Goal: Task Accomplishment & Management: Manage account settings

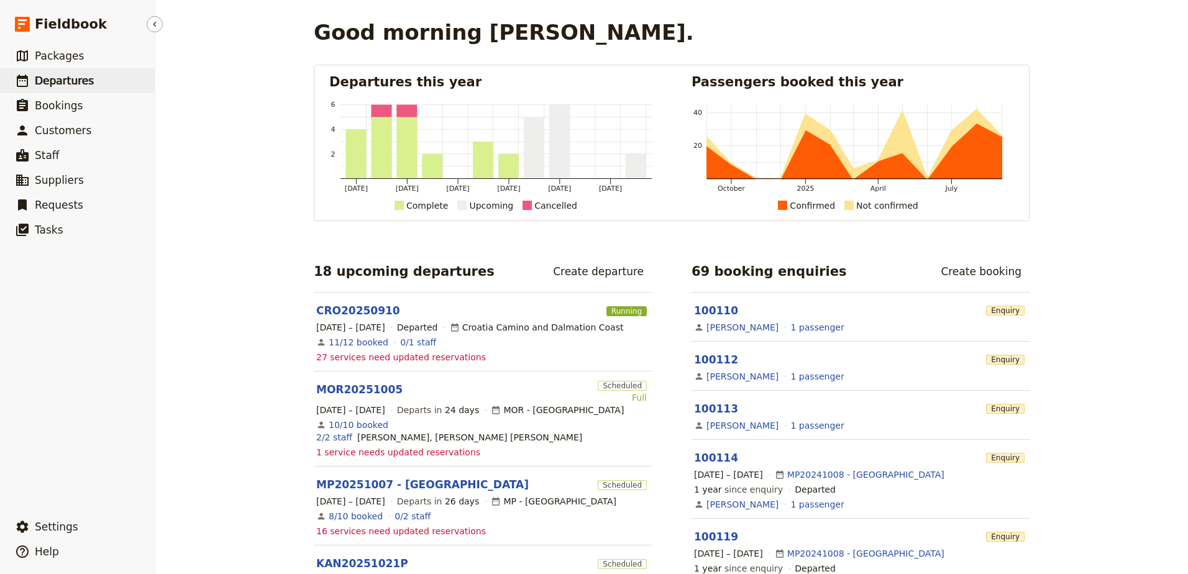
click at [78, 83] on span "Departures" at bounding box center [64, 81] width 59 height 12
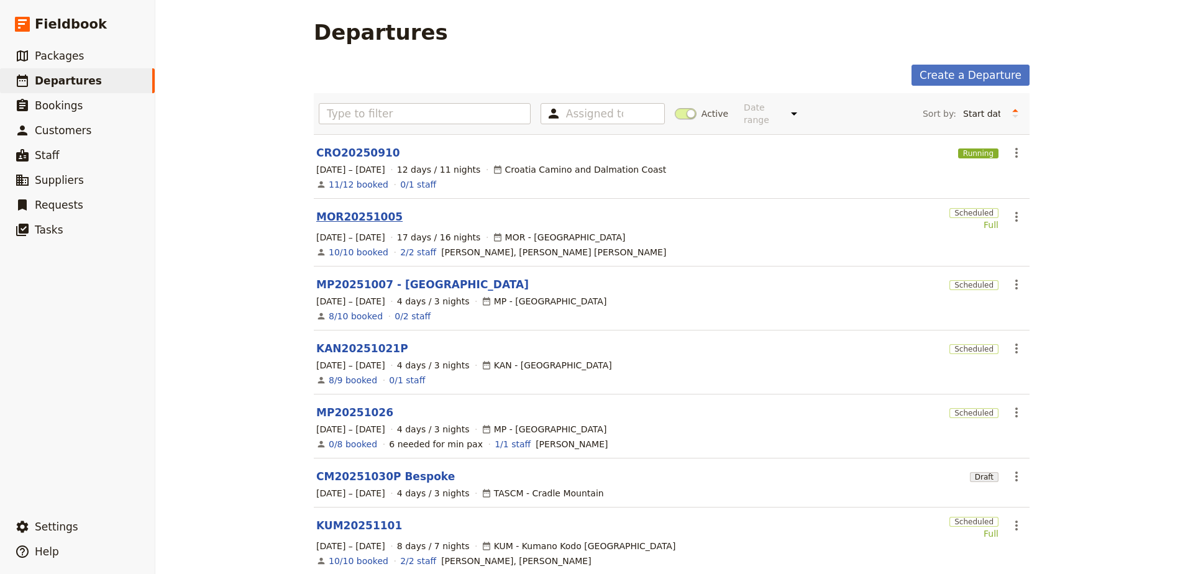
click at [359, 209] on link "MOR20251005" at bounding box center [359, 216] width 86 height 15
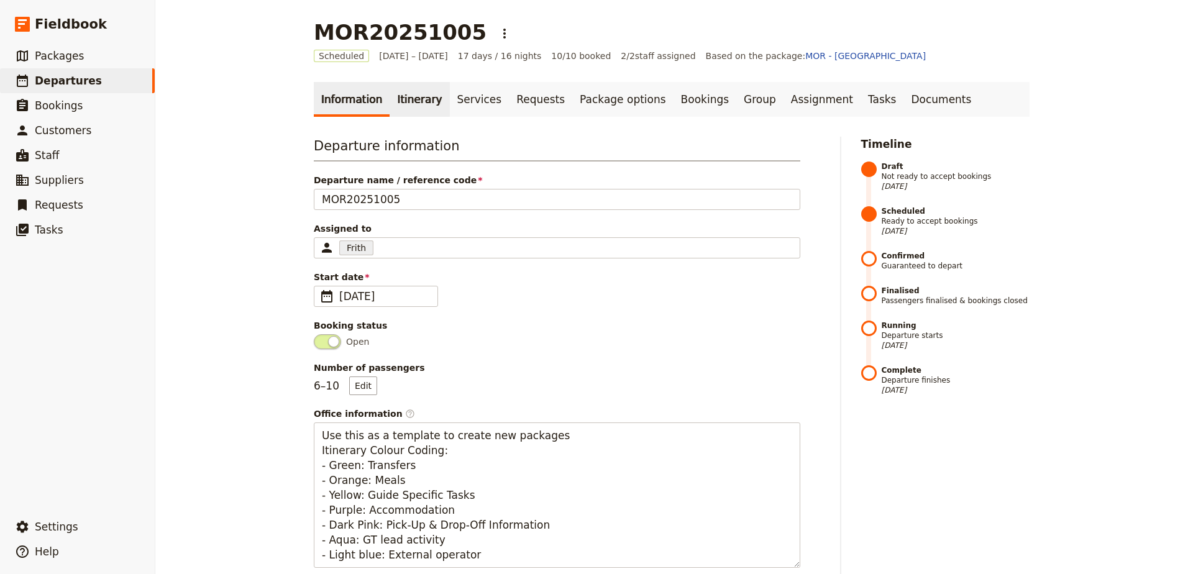
click at [402, 94] on link "Itinerary" at bounding box center [420, 99] width 60 height 35
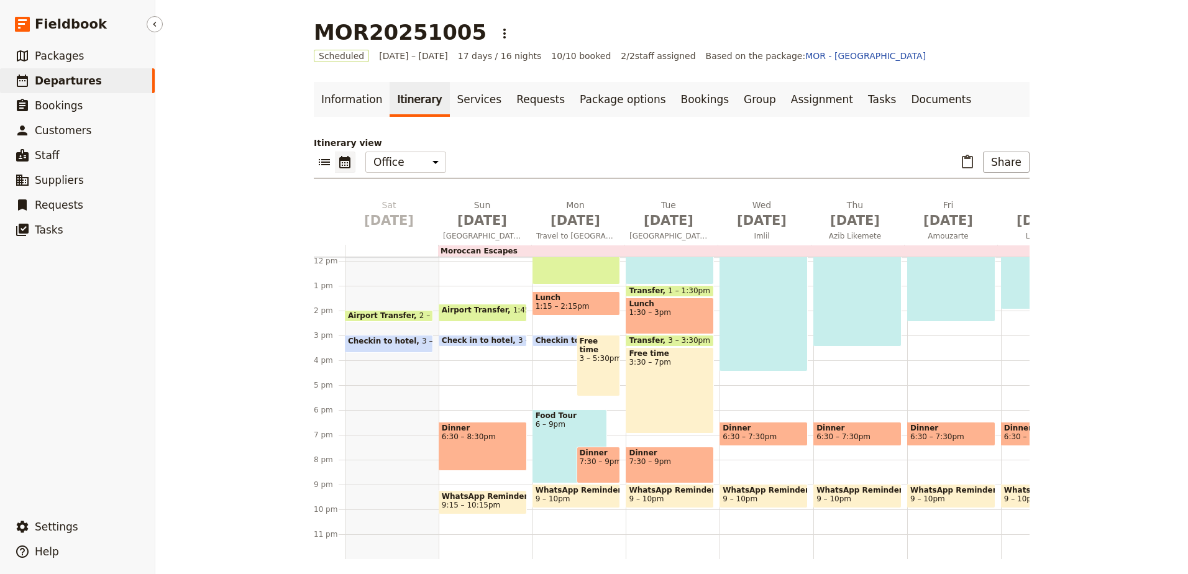
click at [78, 81] on span "Departures" at bounding box center [68, 81] width 67 height 12
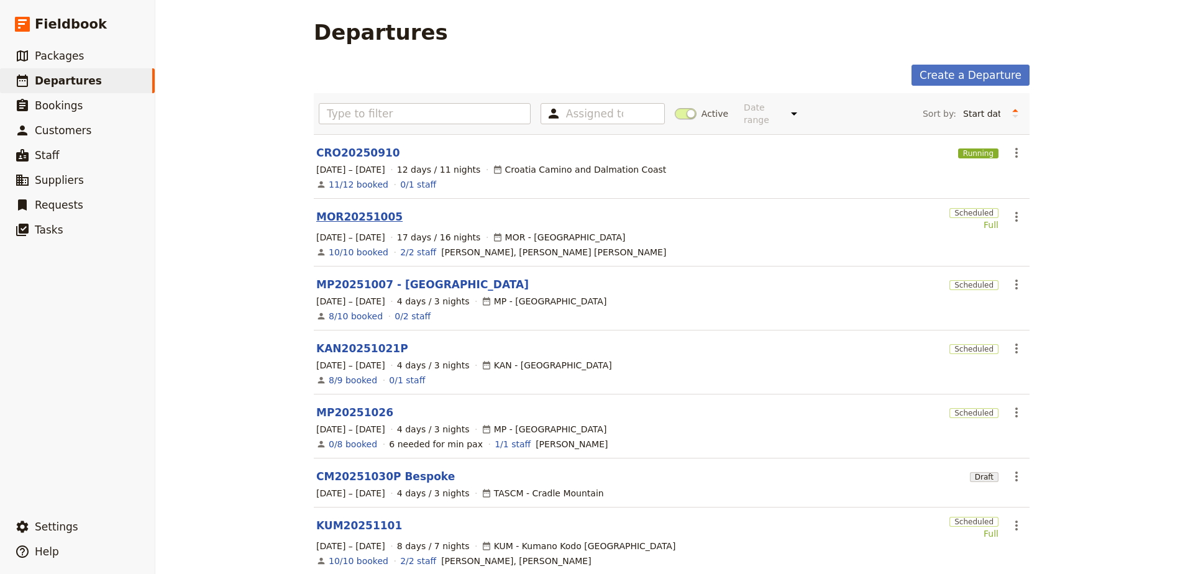
click at [337, 209] on link "MOR20251005" at bounding box center [359, 216] width 86 height 15
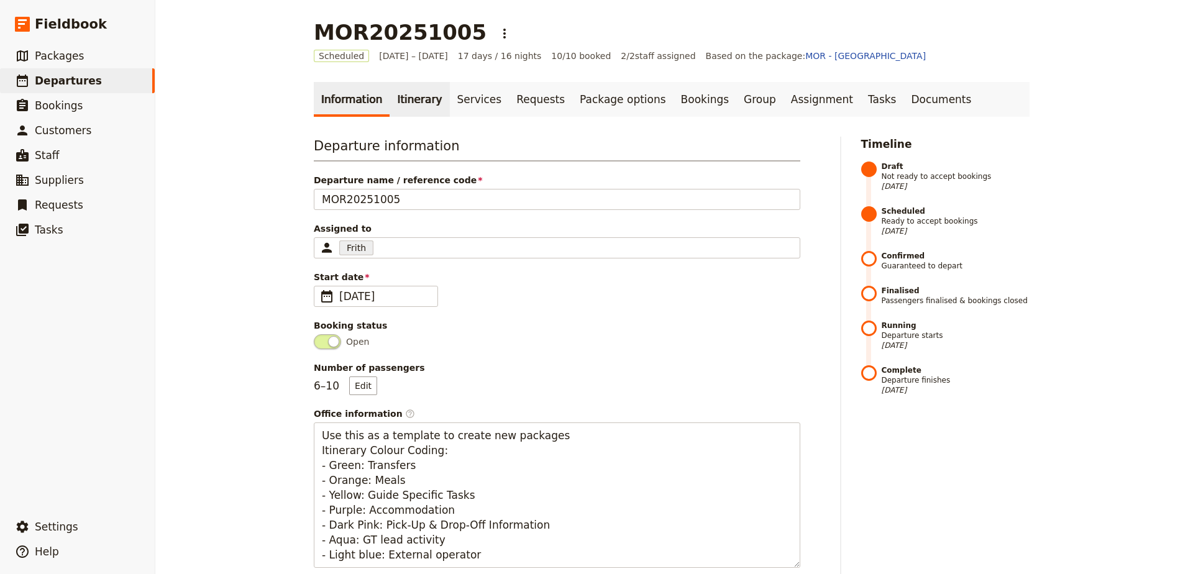
click at [414, 107] on link "Itinerary" at bounding box center [420, 99] width 60 height 35
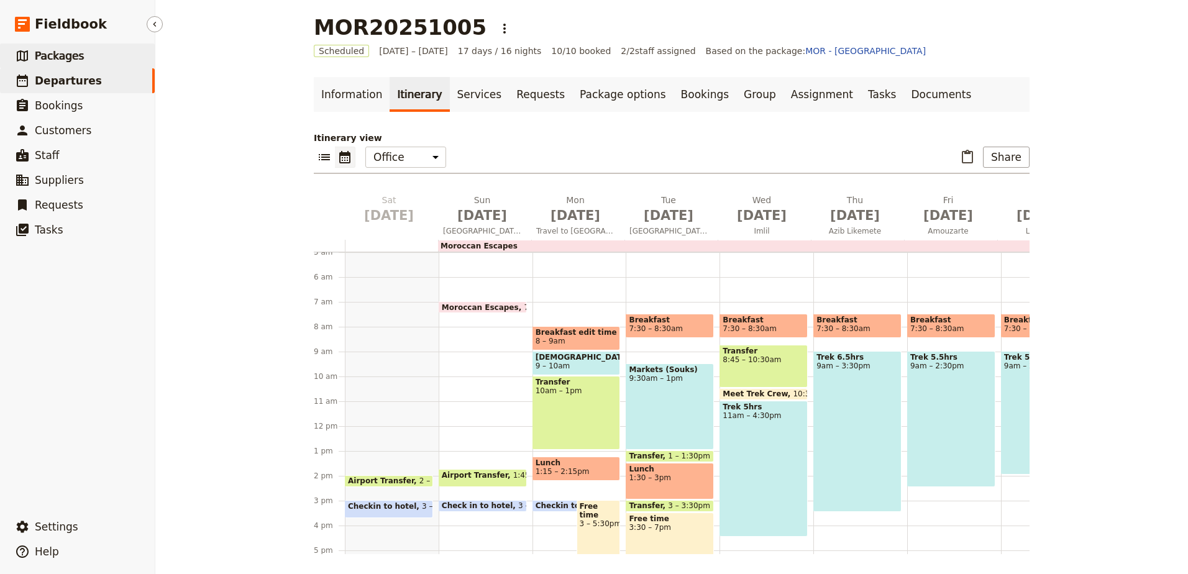
click at [53, 58] on span "Packages" at bounding box center [59, 56] width 49 height 12
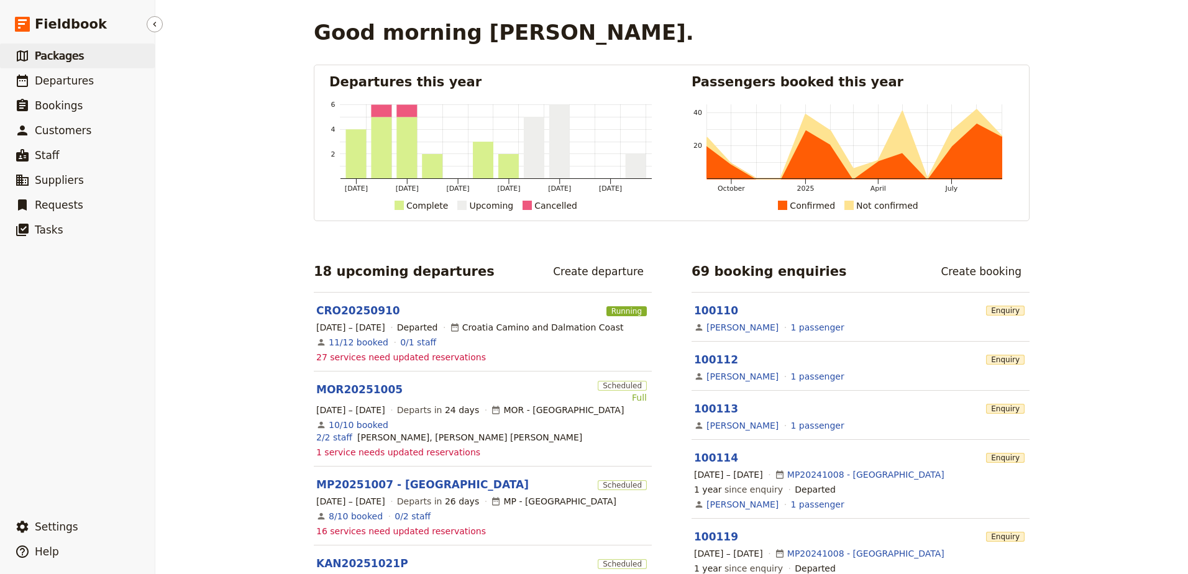
click at [54, 60] on span "Packages" at bounding box center [59, 56] width 49 height 12
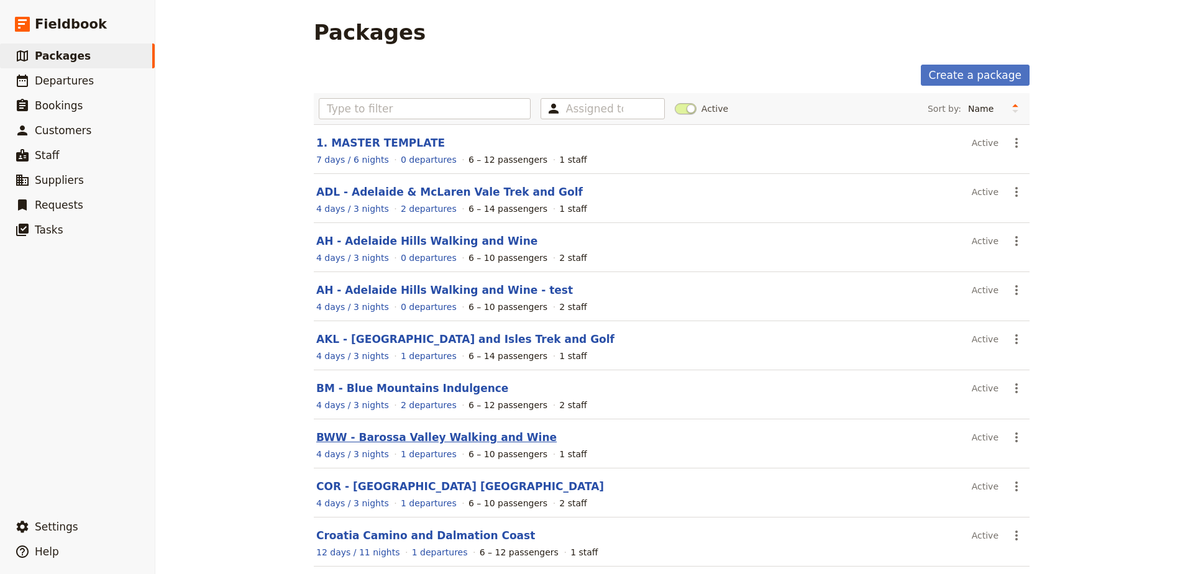
click at [398, 437] on link "BWW - Barossa Valley Walking and Wine" at bounding box center [436, 437] width 240 height 12
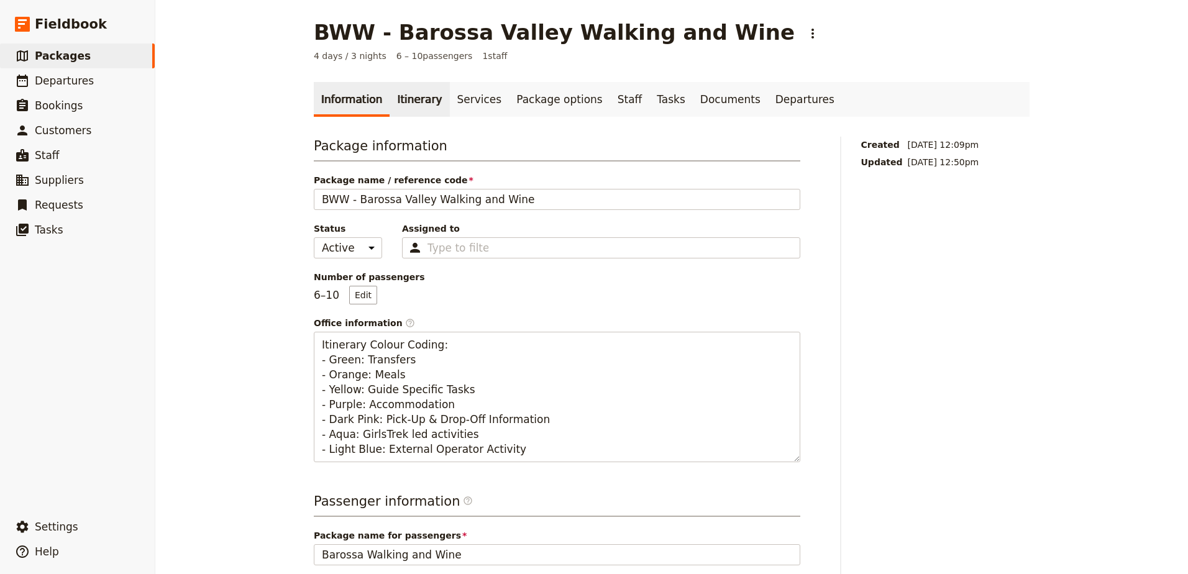
click at [413, 108] on link "Itinerary" at bounding box center [420, 99] width 60 height 35
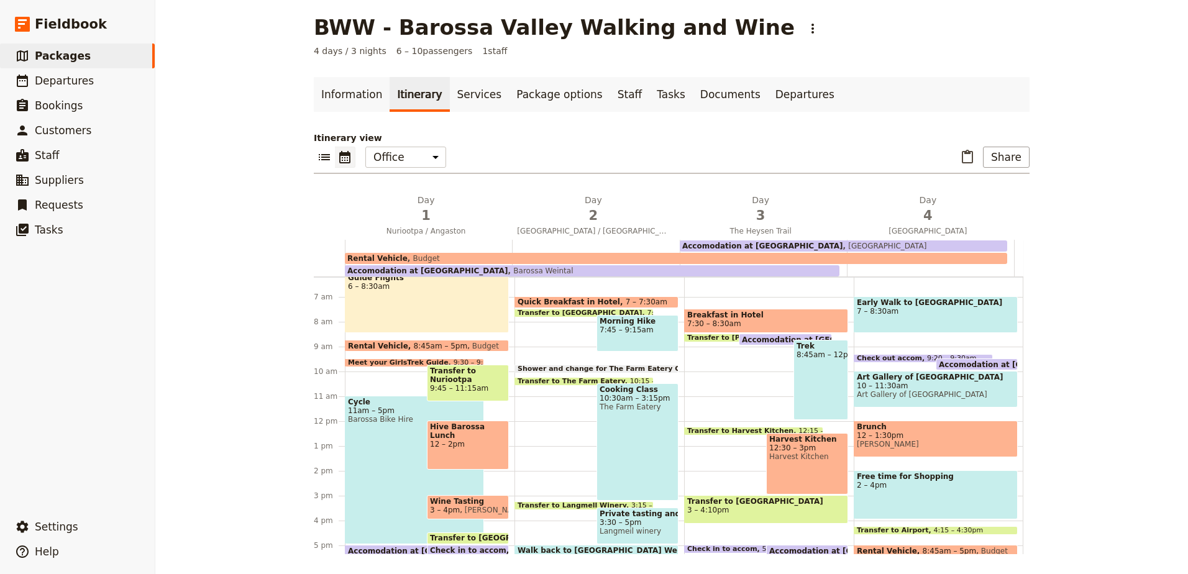
scroll to position [133, 0]
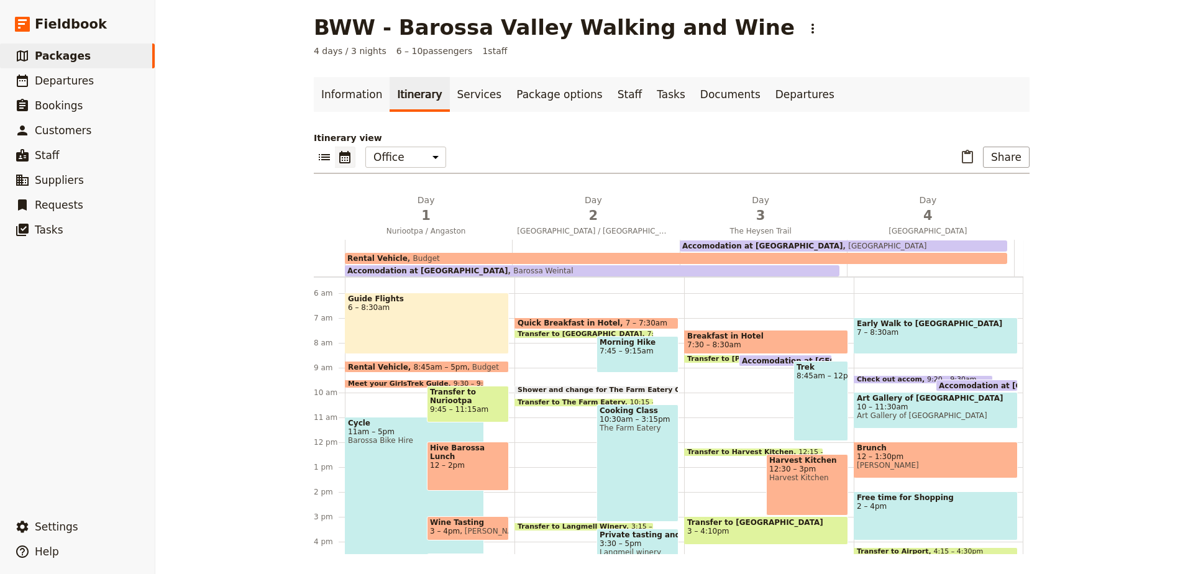
click at [843, 242] on span "Mayfair Hotel" at bounding box center [885, 246] width 84 height 9
select select "3"
select select "4"
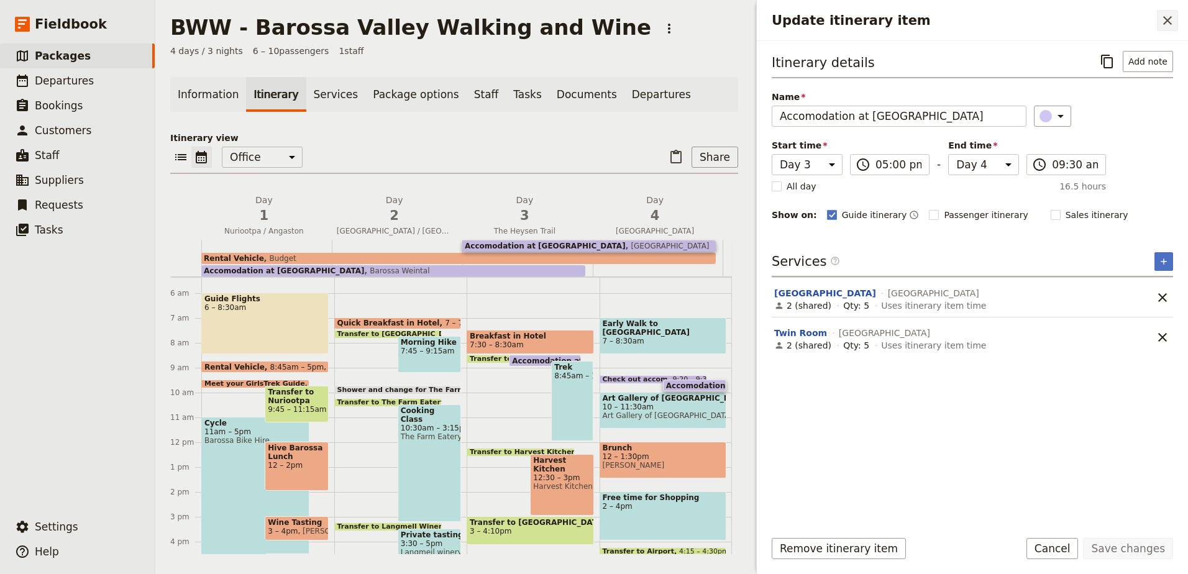
click at [1159, 25] on button "​" at bounding box center [1167, 20] width 21 height 21
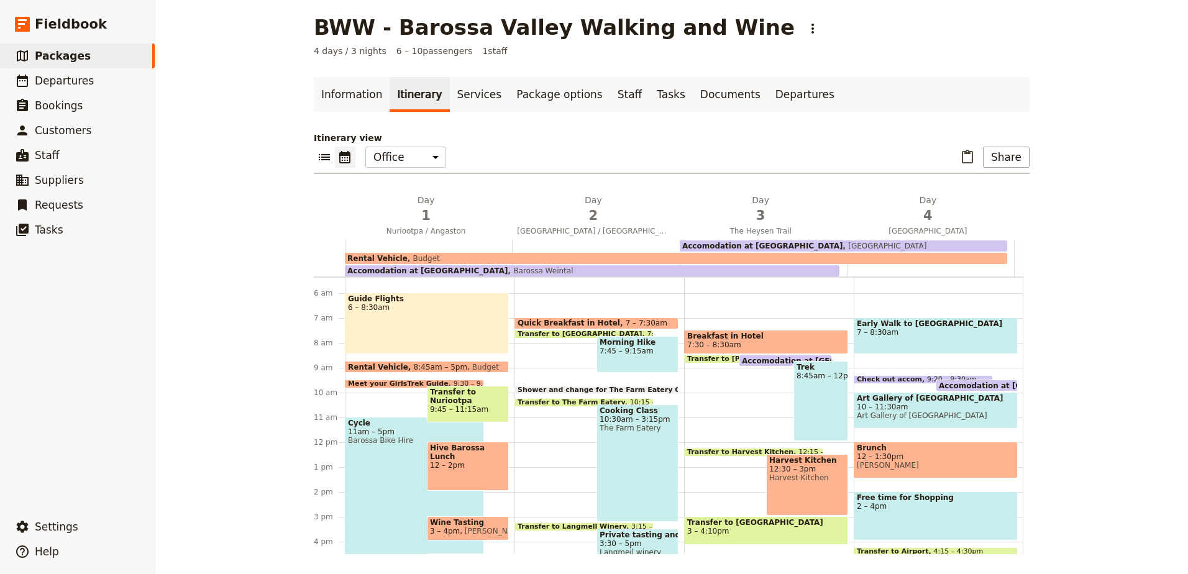
click at [775, 247] on span "Accomodation at Mayfair Hotel" at bounding box center [762, 246] width 161 height 9
select select "3"
select select "4"
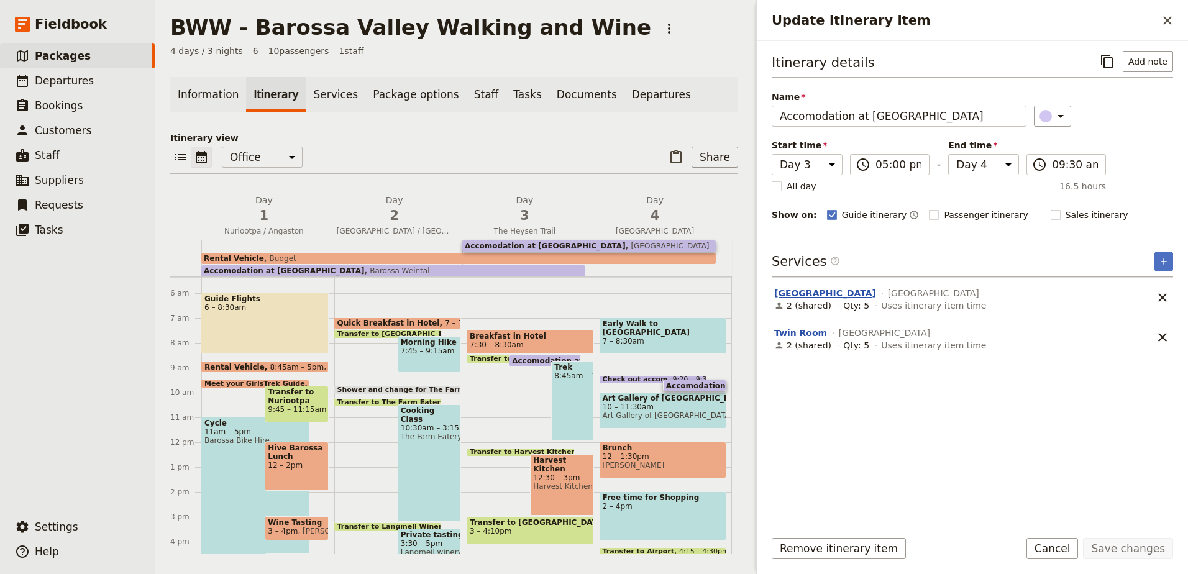
click at [808, 291] on button "King Room" at bounding box center [825, 293] width 102 height 12
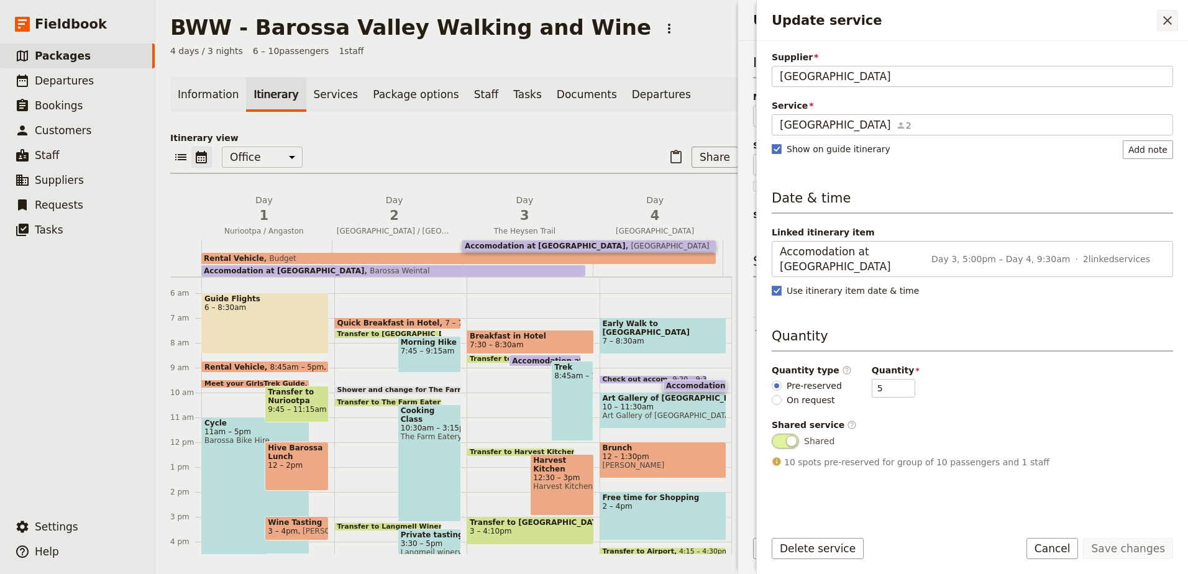
click at [1161, 17] on icon "Close drawer" at bounding box center [1167, 20] width 15 height 15
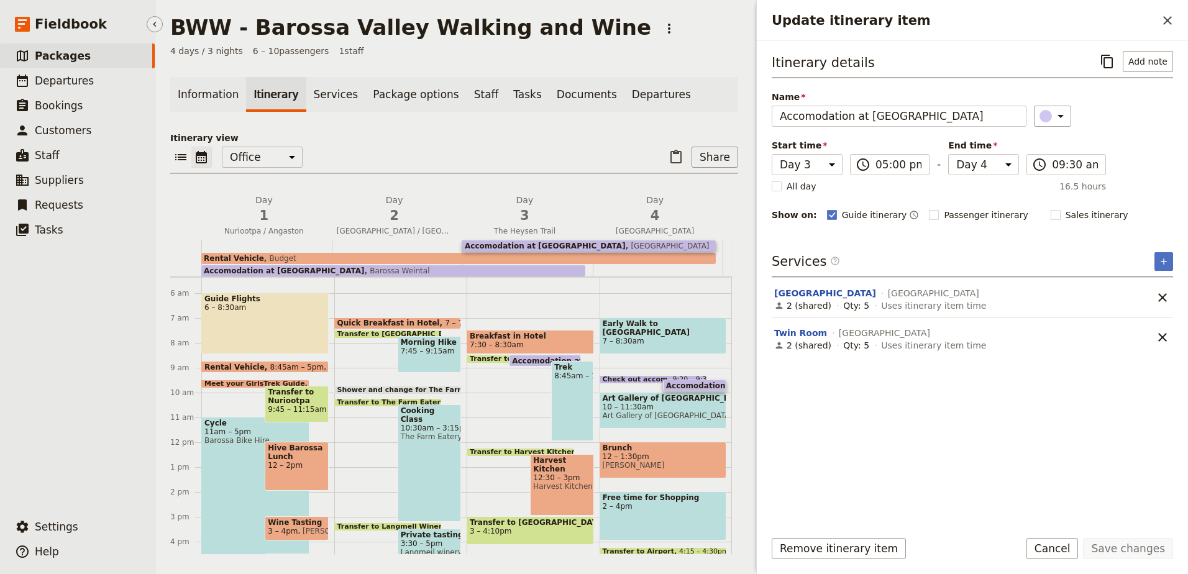
click at [64, 54] on span "Packages" at bounding box center [63, 56] width 56 height 12
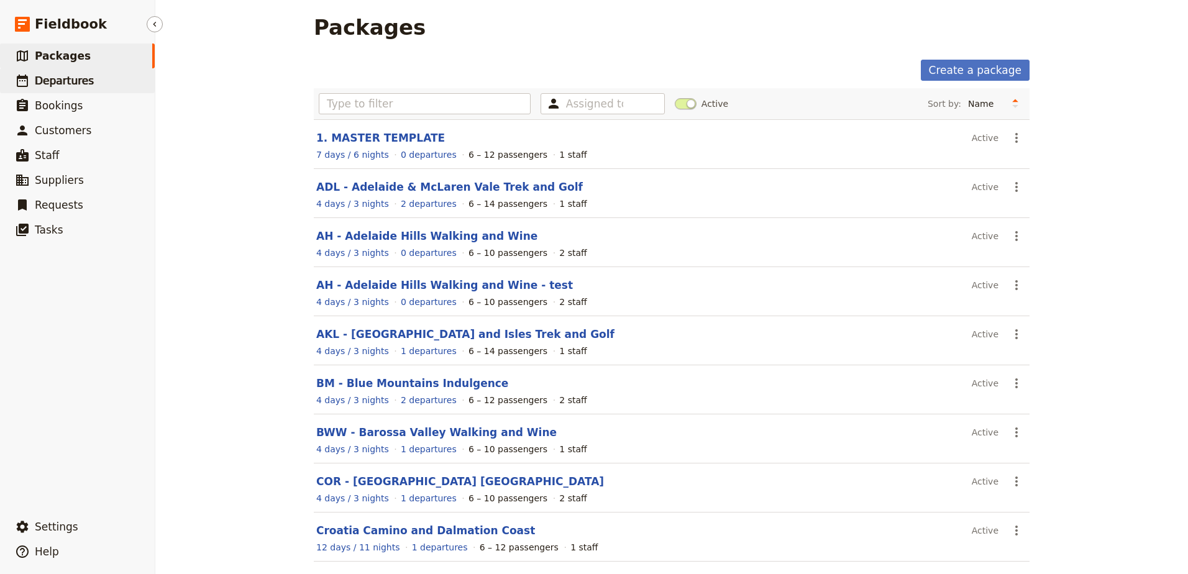
click at [74, 82] on span "Departures" at bounding box center [64, 81] width 59 height 12
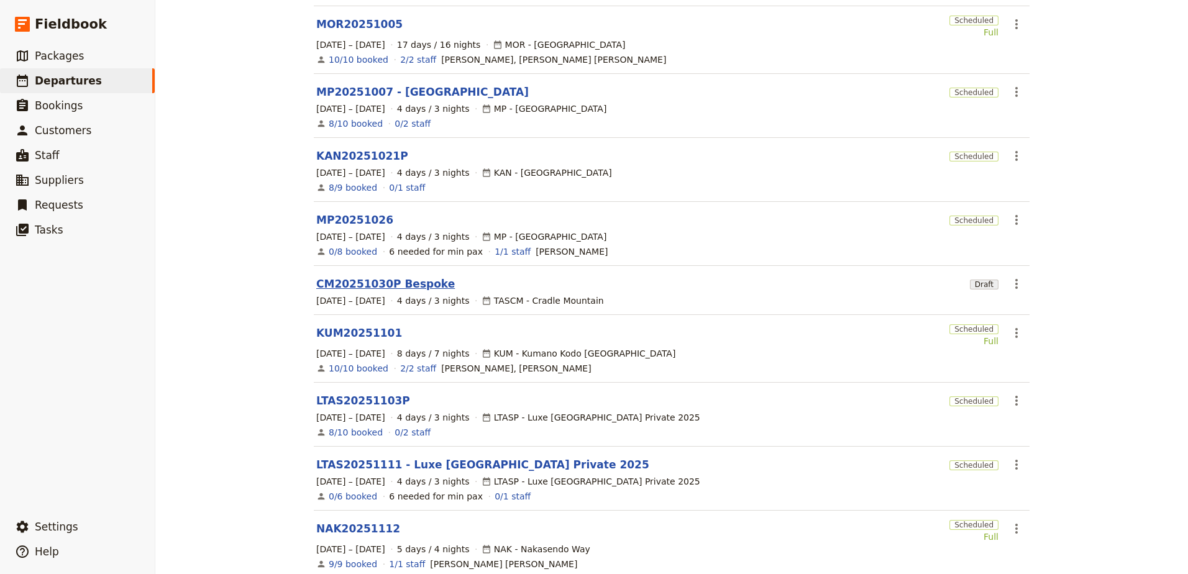
scroll to position [248, 0]
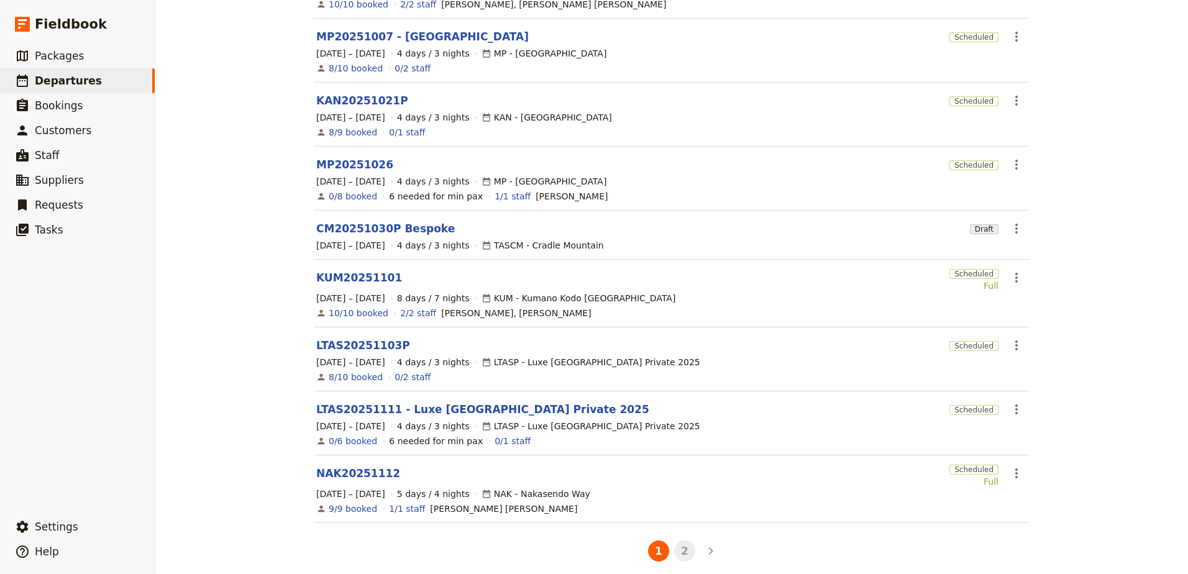
click at [688, 545] on button "2" at bounding box center [684, 551] width 21 height 21
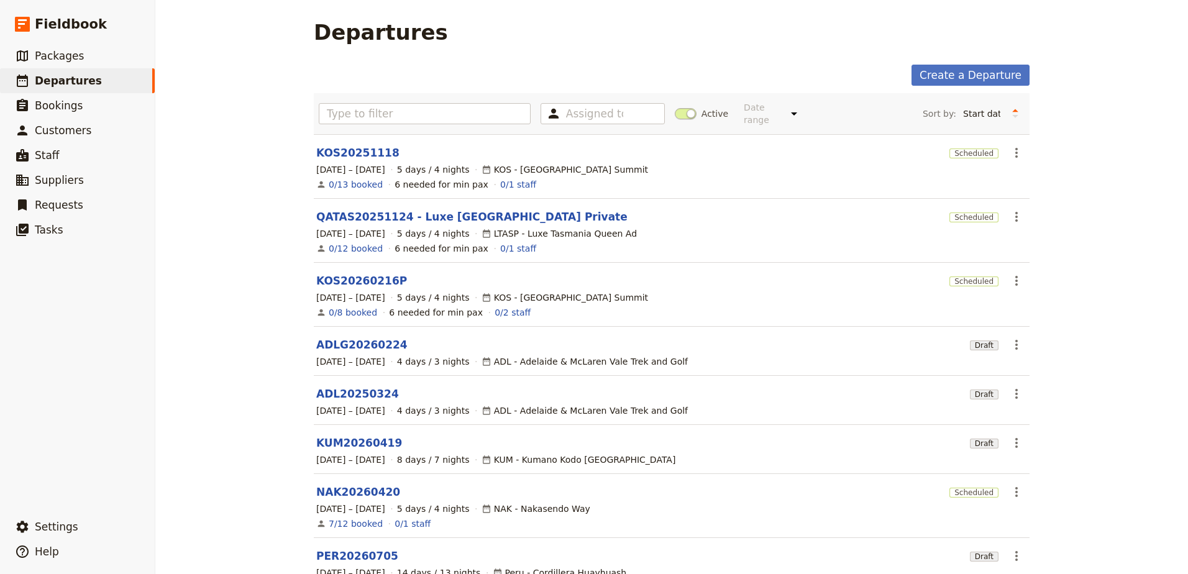
scroll to position [64, 0]
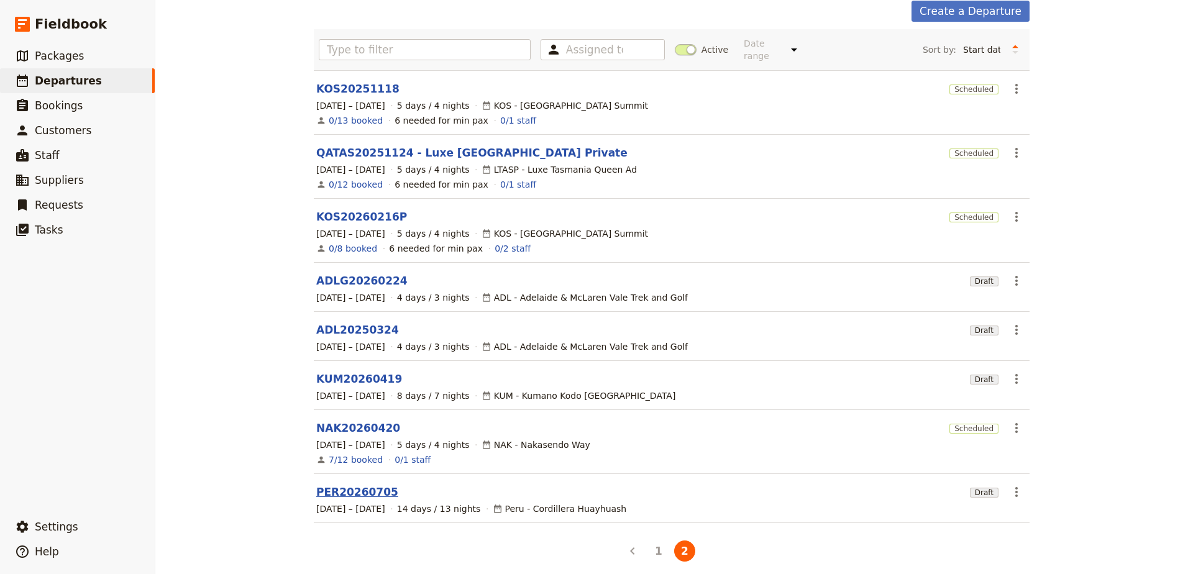
click at [341, 485] on link "PER20260705" at bounding box center [357, 492] width 82 height 15
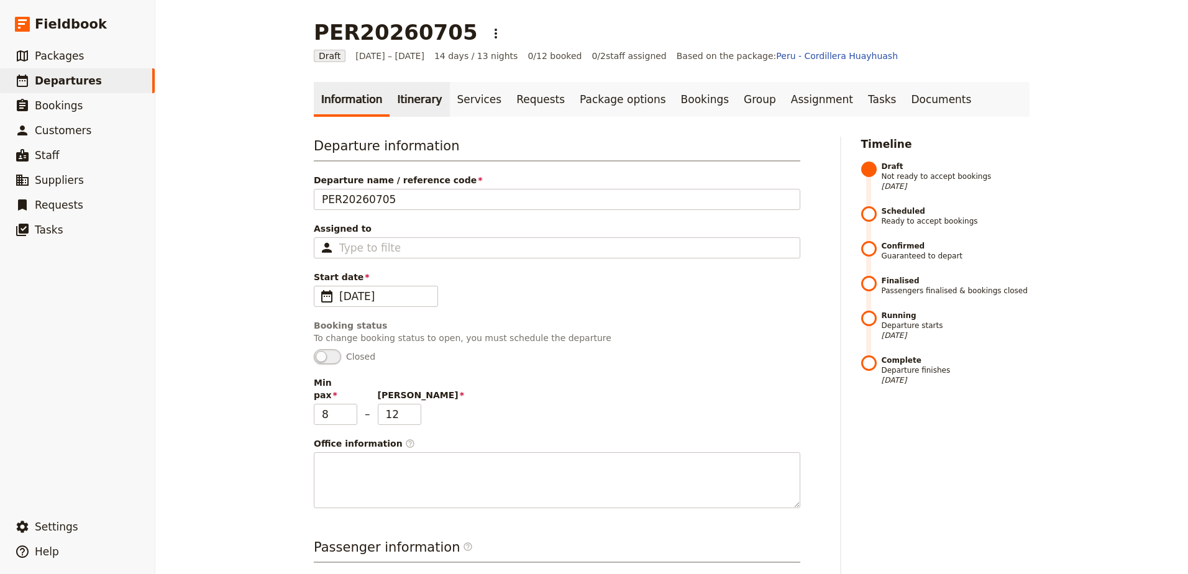
click at [404, 109] on link "Itinerary" at bounding box center [420, 99] width 60 height 35
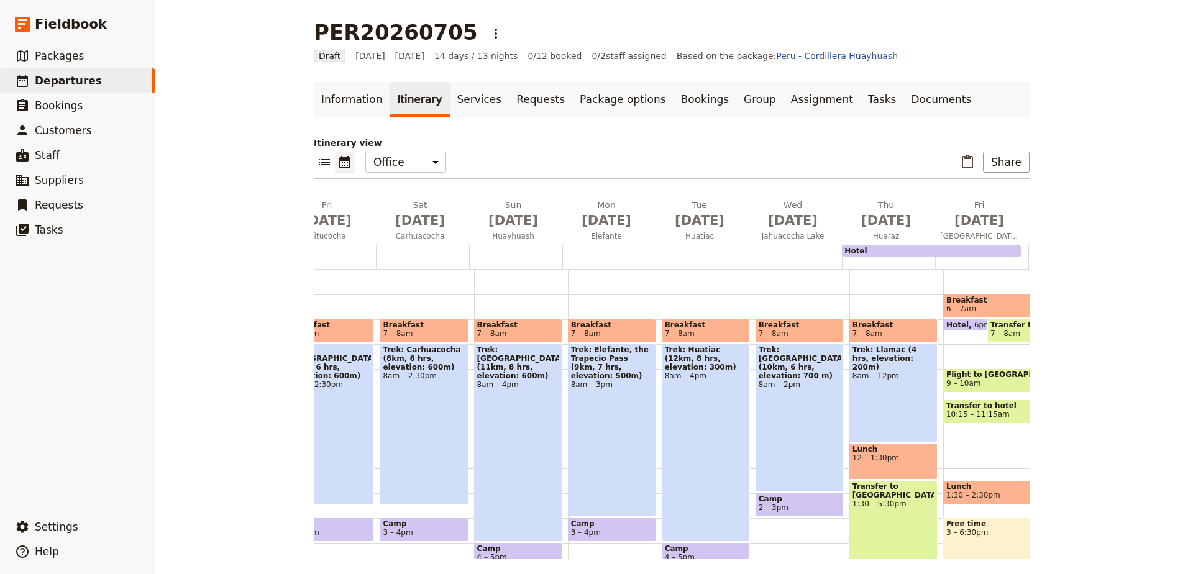
scroll to position [0, 636]
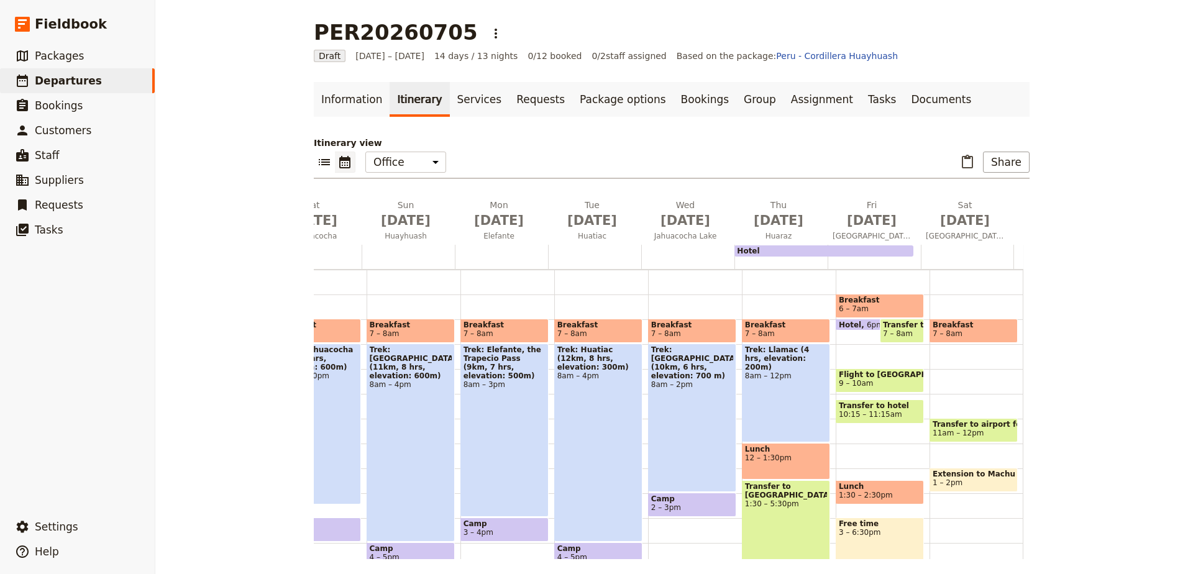
click at [953, 399] on div "Breakfast 7 – 8am Transfer to airport for flights home or for extension 11am – …" at bounding box center [977, 443] width 94 height 597
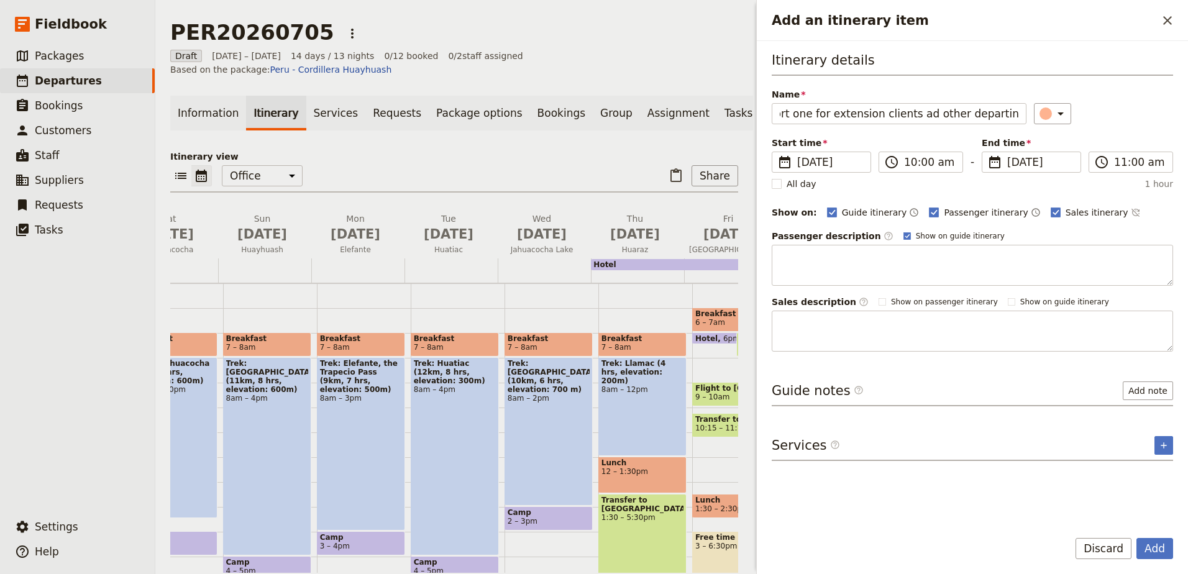
scroll to position [0, 98]
type input "2 transfers to irport one for extension clients ad other departing clients"
click at [1051, 211] on label "Sales itinerary" at bounding box center [1090, 212] width 78 height 12
click at [1050, 206] on input "Sales itinerary" at bounding box center [1050, 206] width 1 height 1
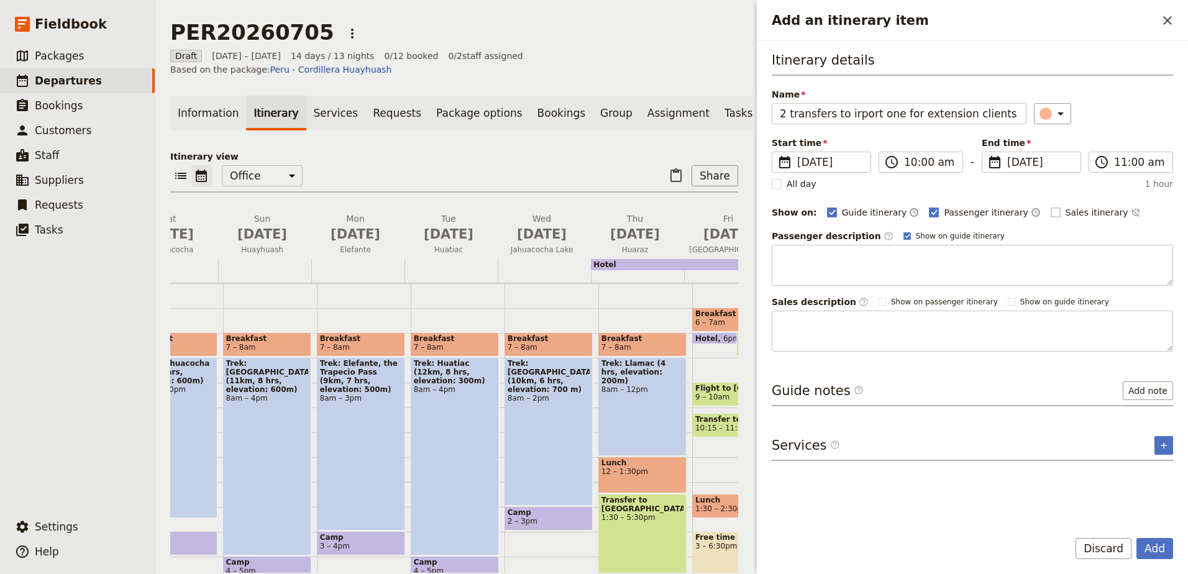
checkbox input "false"
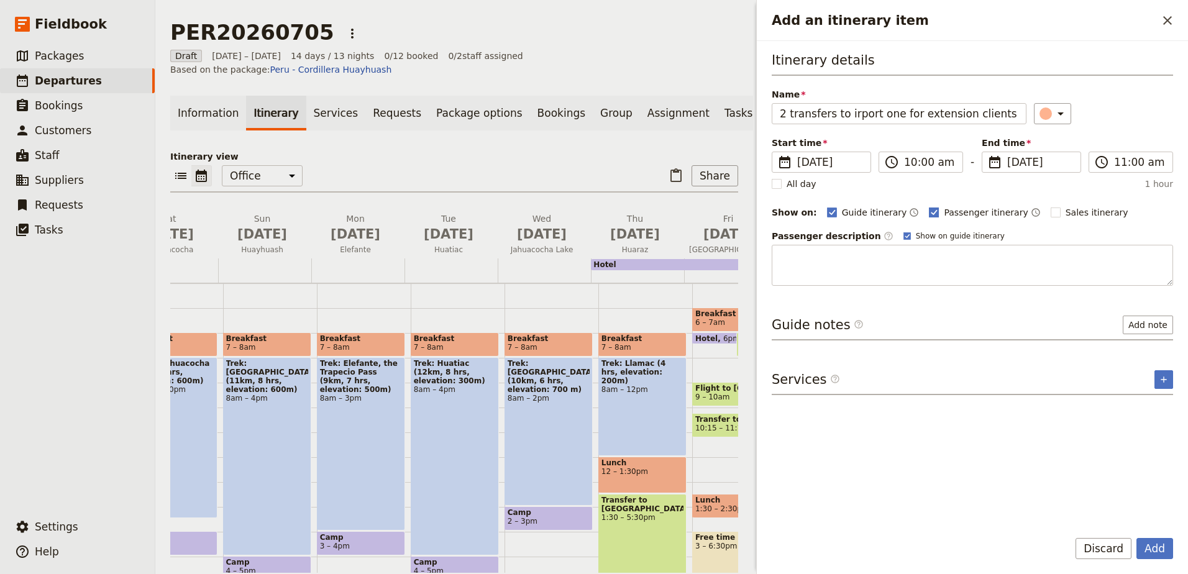
click at [930, 213] on rect "Add an itinerary item" at bounding box center [934, 212] width 9 height 9
click at [928, 206] on input "Passenger itinerary" at bounding box center [928, 206] width 1 height 1
checkbox input "false"
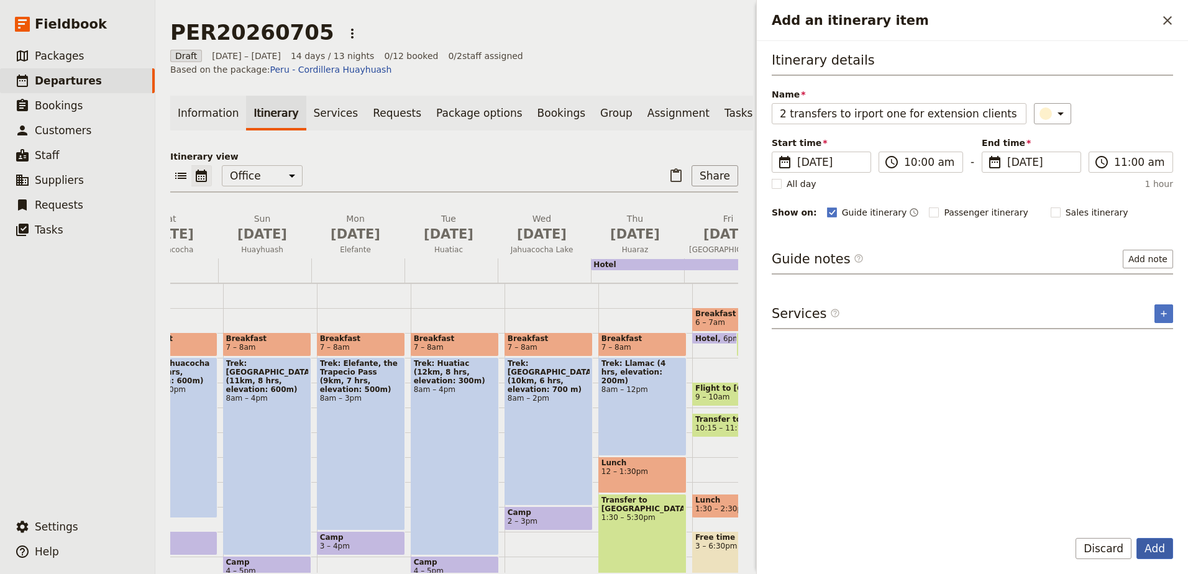
click at [1150, 548] on button "Add" at bounding box center [1154, 548] width 37 height 21
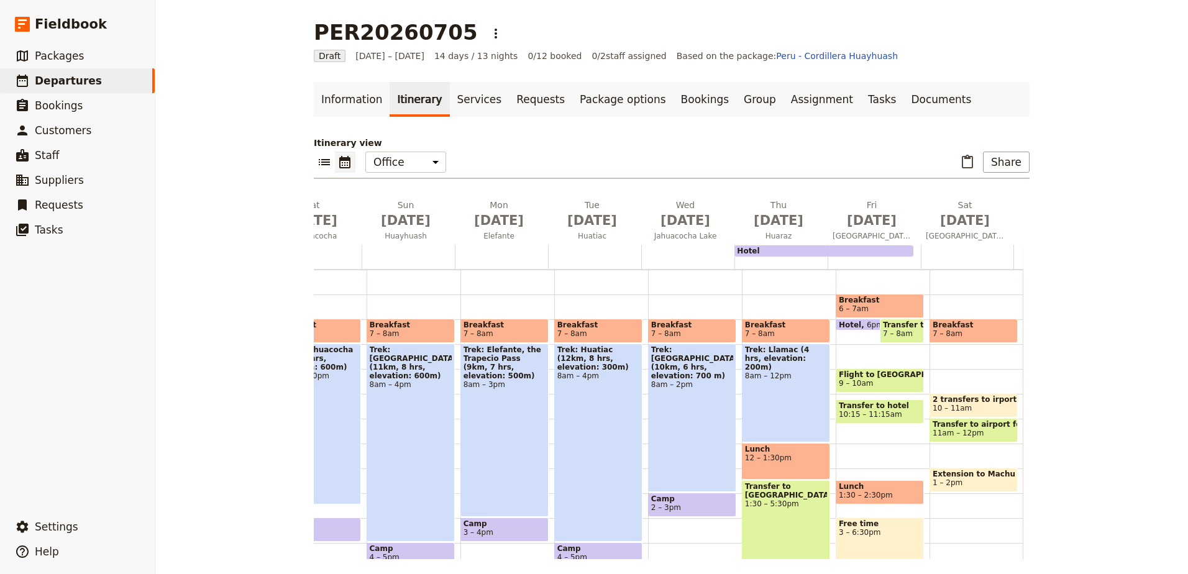
click at [982, 413] on span at bounding box center [973, 414] width 87 height 5
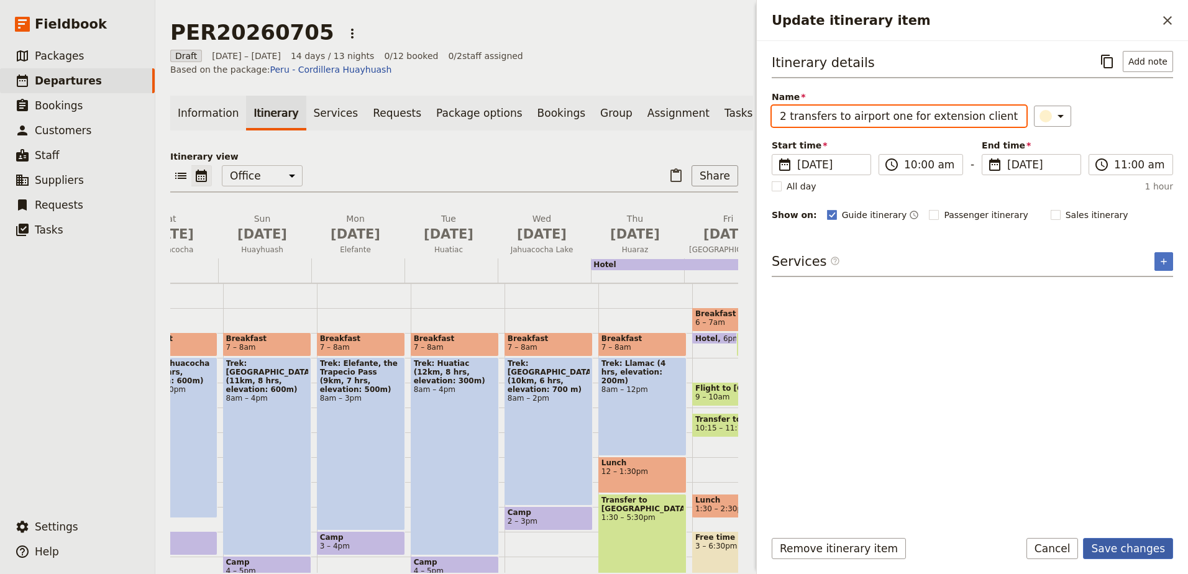
type input "2 transfers to airport one for extension clients ad other departing clients"
click at [1119, 547] on button "Save changes" at bounding box center [1128, 548] width 90 height 21
